Goal: Task Accomplishment & Management: Use online tool/utility

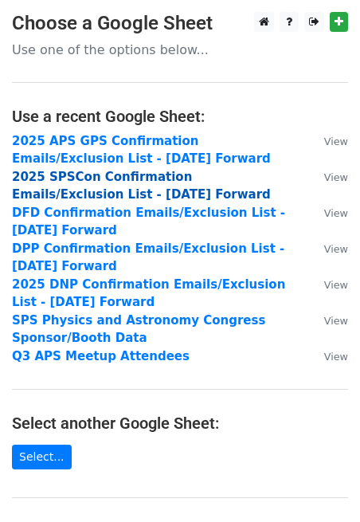
click at [144, 178] on strong "2025 SPSCon Confirmation Emails/Exclusion List - [DATE] Forward" at bounding box center [141, 186] width 259 height 33
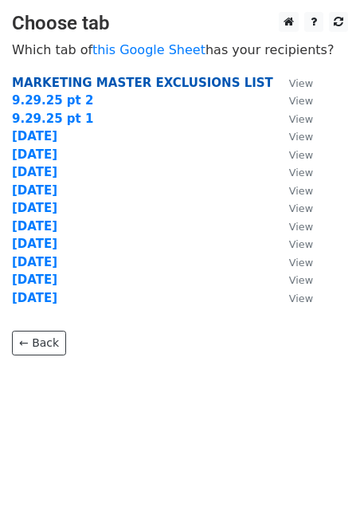
click at [115, 81] on strong "MARKETING MASTER EXCLUSIONS LIST" at bounding box center [142, 83] width 261 height 14
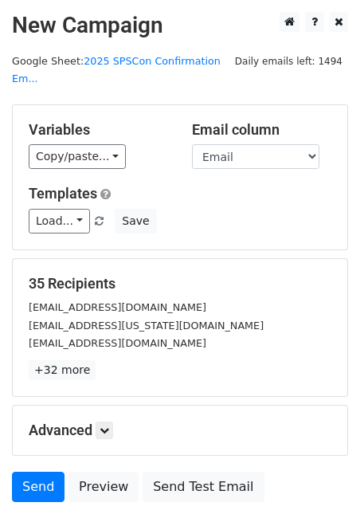
click at [234, 258] on div "35 Recipients emc15@case.edu elster@ohio.edu dstrubbe@ucmerced.edu +32 more 35 …" at bounding box center [180, 327] width 336 height 139
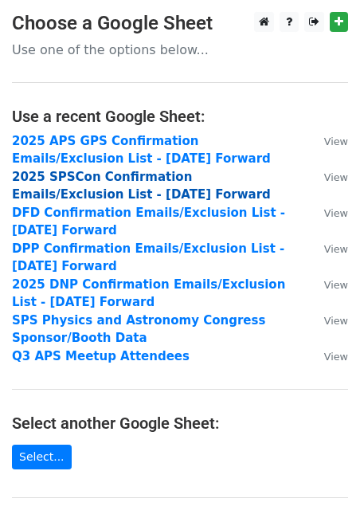
click at [137, 178] on strong "2025 SPSCon Confirmation Emails/Exclusion List - [DATE] Forward" at bounding box center [141, 186] width 259 height 33
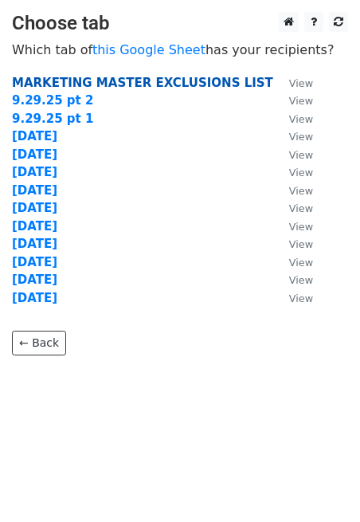
click at [93, 84] on strong "MARKETING MASTER EXCLUSIONS LIST" at bounding box center [142, 83] width 261 height 14
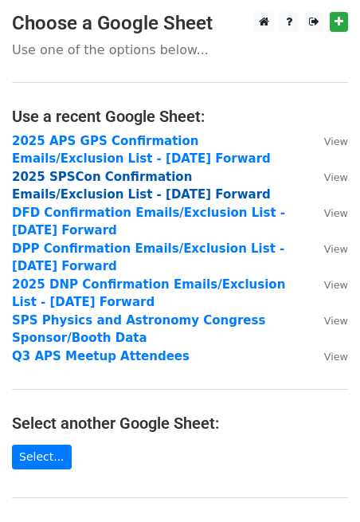
click at [136, 178] on strong "2025 SPSCon Confirmation Emails/Exclusion List - [DATE] Forward" at bounding box center [141, 186] width 259 height 33
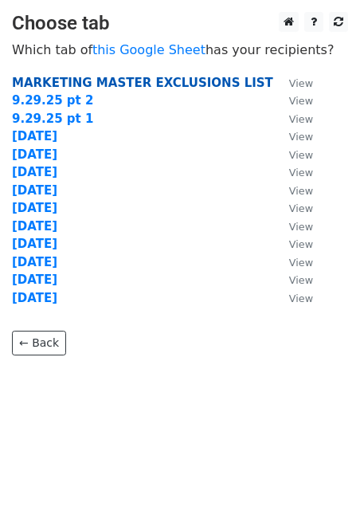
click at [119, 80] on strong "MARKETING MASTER EXCLUSIONS LIST" at bounding box center [142, 83] width 261 height 14
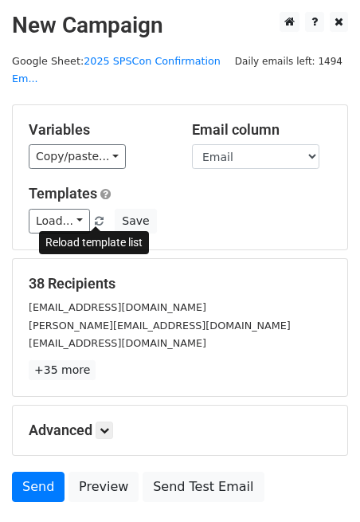
click at [95, 221] on span at bounding box center [99, 222] width 9 height 10
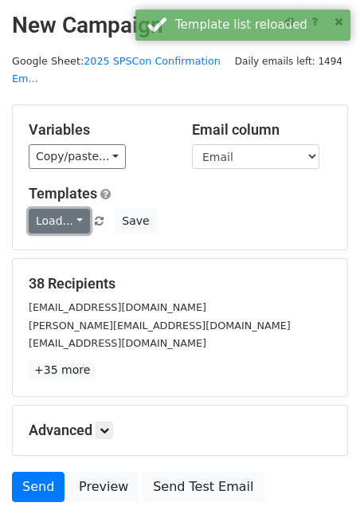
click at [74, 218] on link "Load..." at bounding box center [59, 221] width 61 height 25
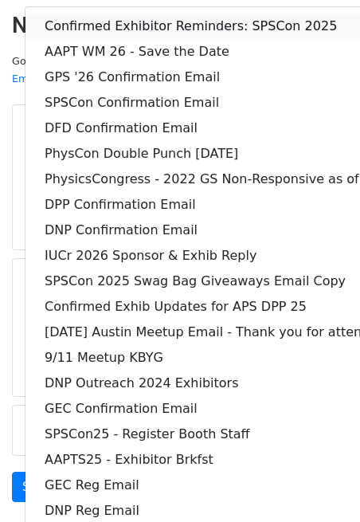
click at [96, 29] on link "Confirmed Exhibitor Reminders: SPSCon 2025" at bounding box center [249, 27] width 446 height 26
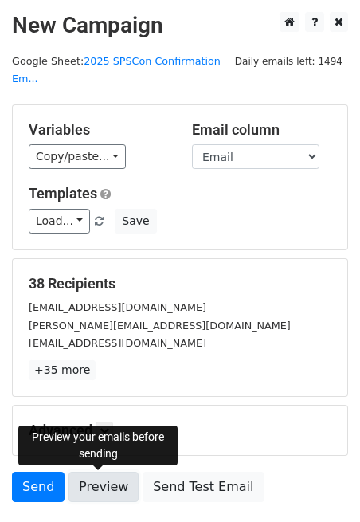
click at [107, 488] on link "Preview" at bounding box center [104, 487] width 70 height 30
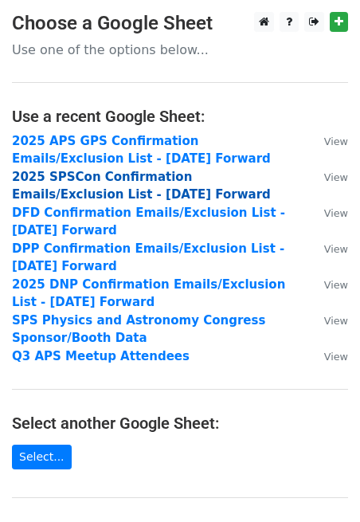
click at [144, 180] on strong "2025 SPSCon Confirmation Emails/Exclusion List - [DATE] Forward" at bounding box center [141, 186] width 259 height 33
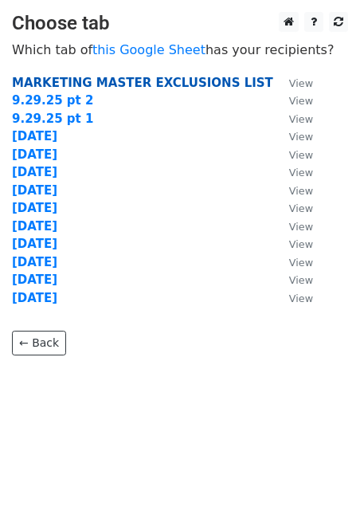
click at [132, 80] on strong "MARKETING MASTER EXCLUSIONS LIST" at bounding box center [142, 83] width 261 height 14
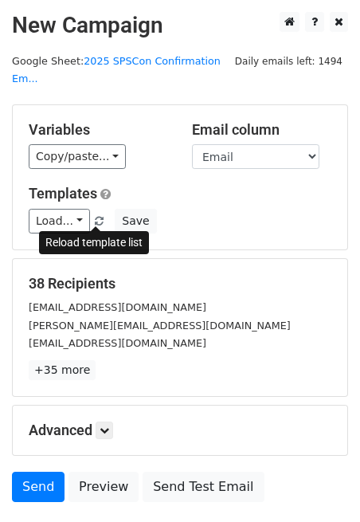
click at [95, 217] on span at bounding box center [99, 222] width 9 height 10
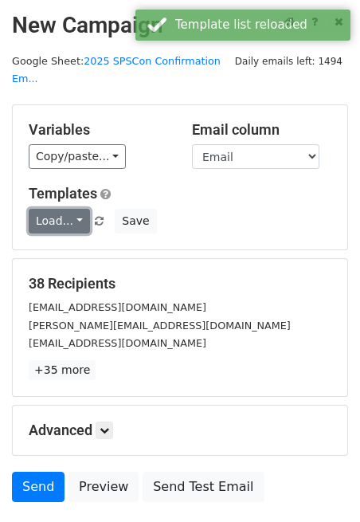
click at [69, 224] on link "Load..." at bounding box center [59, 221] width 61 height 25
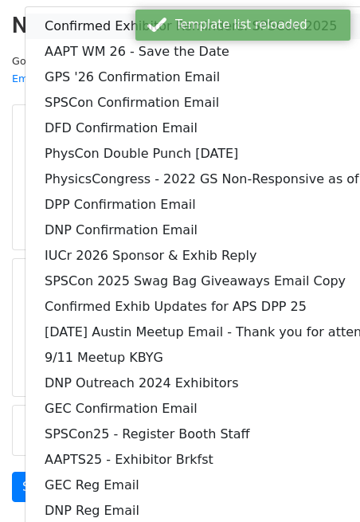
click at [79, 30] on link "Confirmed Exhibitor Reminders: SPSCon 2025" at bounding box center [249, 27] width 446 height 26
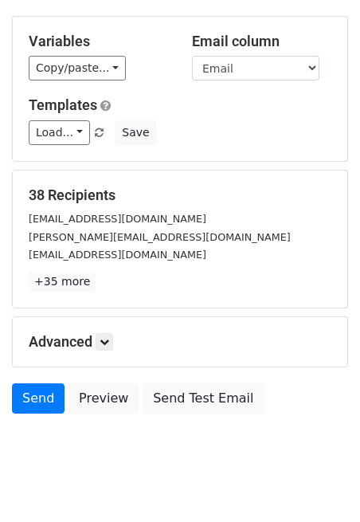
scroll to position [115, 0]
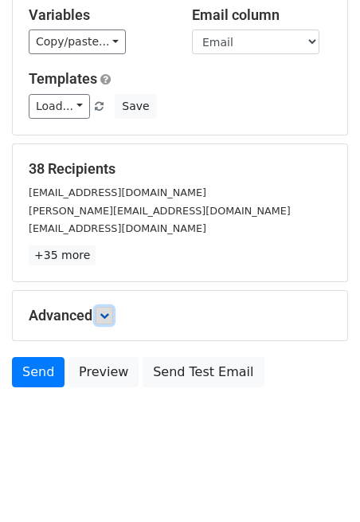
click at [108, 316] on icon at bounding box center [105, 316] width 10 height 10
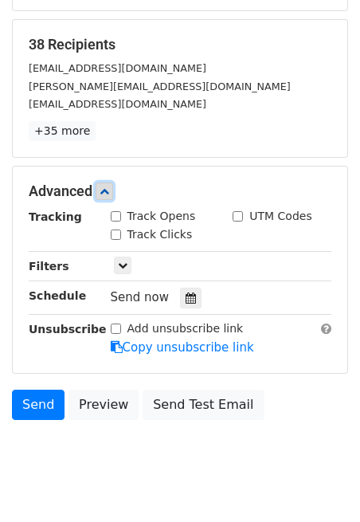
scroll to position [243, 0]
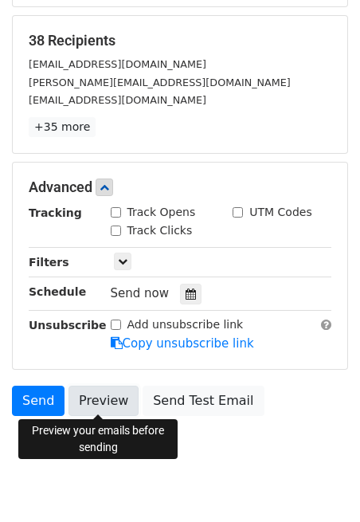
click at [92, 408] on link "Preview" at bounding box center [104, 401] width 70 height 30
click at [102, 393] on link "Preview" at bounding box center [104, 401] width 70 height 30
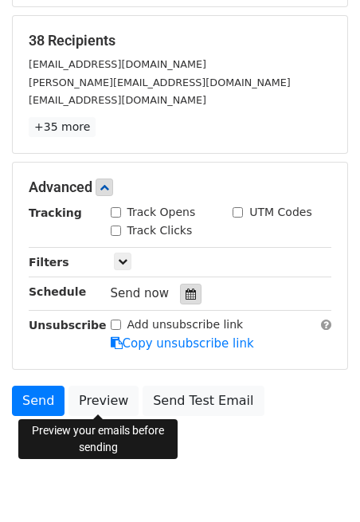
click at [187, 289] on icon at bounding box center [191, 294] width 10 height 11
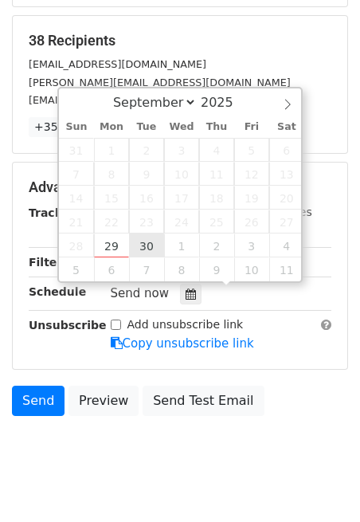
type input "2025-09-30 12:00"
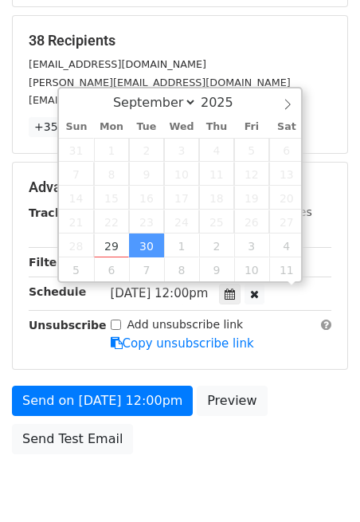
scroll to position [1, 0]
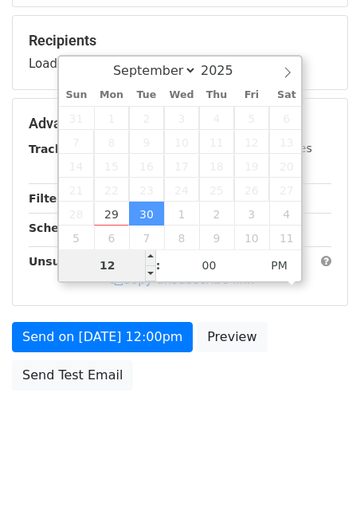
type input "8"
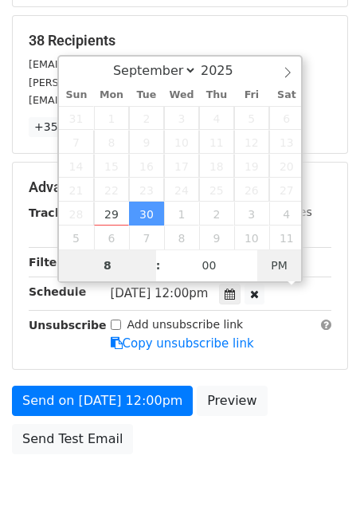
type input "2025-09-30 08:00"
type input "08"
click at [269, 269] on span "PM" at bounding box center [280, 266] width 44 height 32
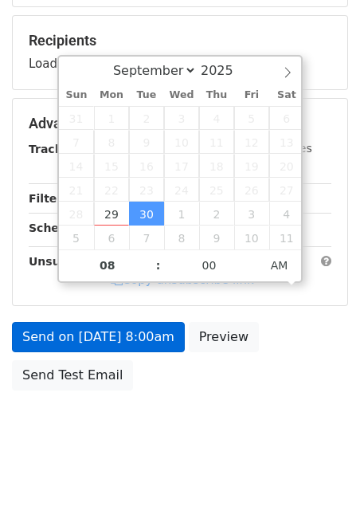
click at [106, 289] on div "Add unsubscribe link Copy unsubscribe link" at bounding box center [222, 271] width 246 height 37
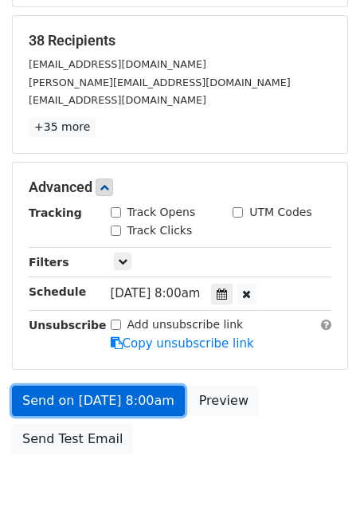
click at [100, 396] on link "Send on Sep 30 at 8:00am" at bounding box center [98, 401] width 173 height 30
